Goal: Task Accomplishment & Management: Complete application form

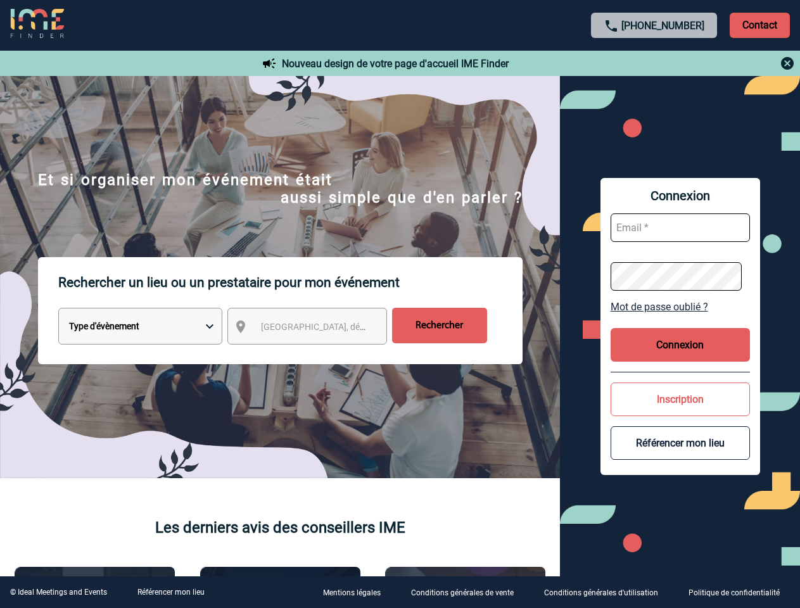
click at [400, 304] on p "Rechercher un lieu ou un prestataire pour mon événement" at bounding box center [290, 282] width 464 height 51
click at [760, 25] on p "Contact" at bounding box center [760, 25] width 60 height 25
click at [655, 63] on div at bounding box center [655, 63] width 282 height 15
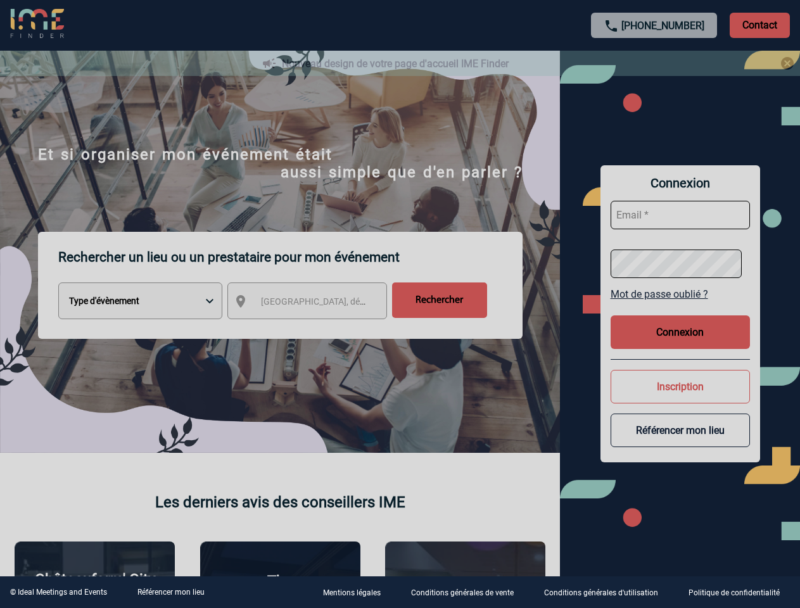
click at [319, 329] on div at bounding box center [400, 304] width 800 height 608
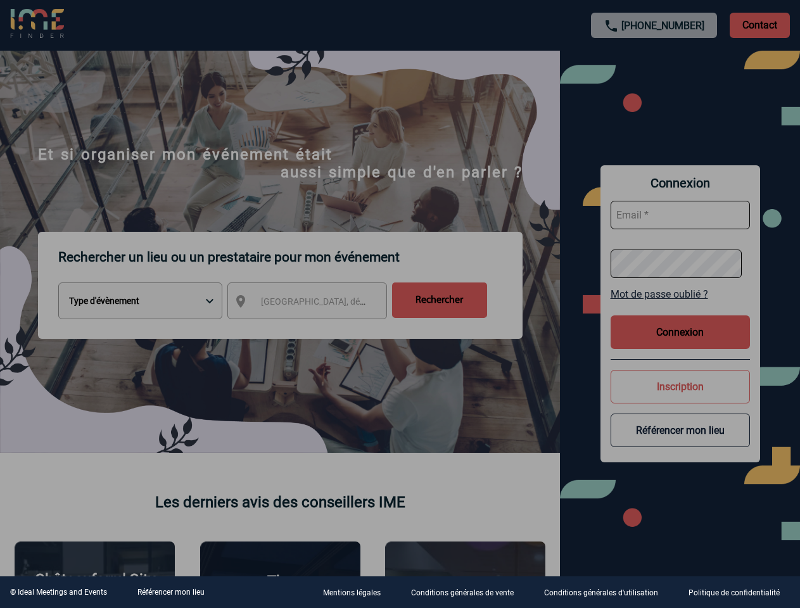
click at [681, 307] on div at bounding box center [400, 304] width 800 height 608
click at [681, 345] on div at bounding box center [400, 304] width 800 height 608
click at [681, 399] on div at bounding box center [400, 304] width 800 height 608
click at [681, 443] on div at bounding box center [400, 304] width 800 height 608
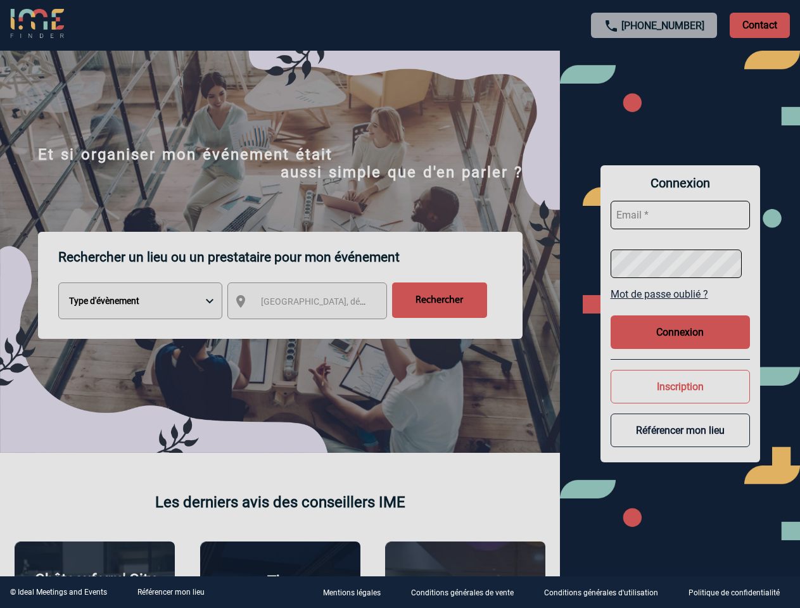
click at [170, 592] on link "Référencer mon lieu" at bounding box center [170, 592] width 67 height 9
